Goal: Navigation & Orientation: Find specific page/section

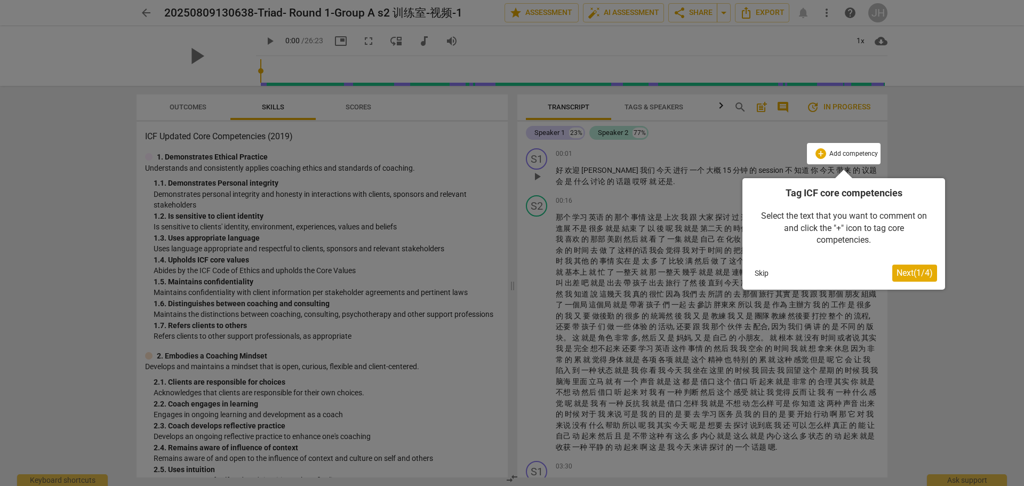
click at [762, 274] on button "Skip" at bounding box center [761, 273] width 22 height 16
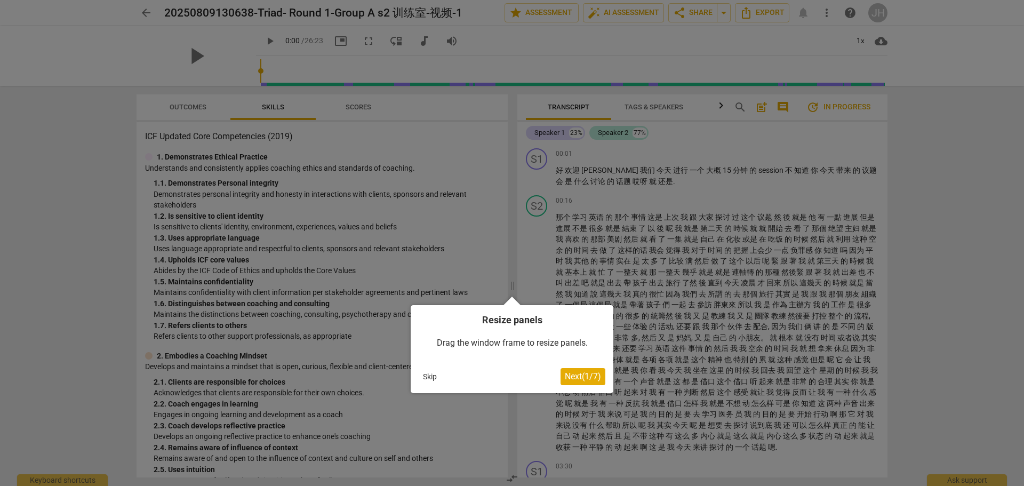
click at [422, 374] on button "Skip" at bounding box center [430, 377] width 22 height 16
